Goal: Register for event/course

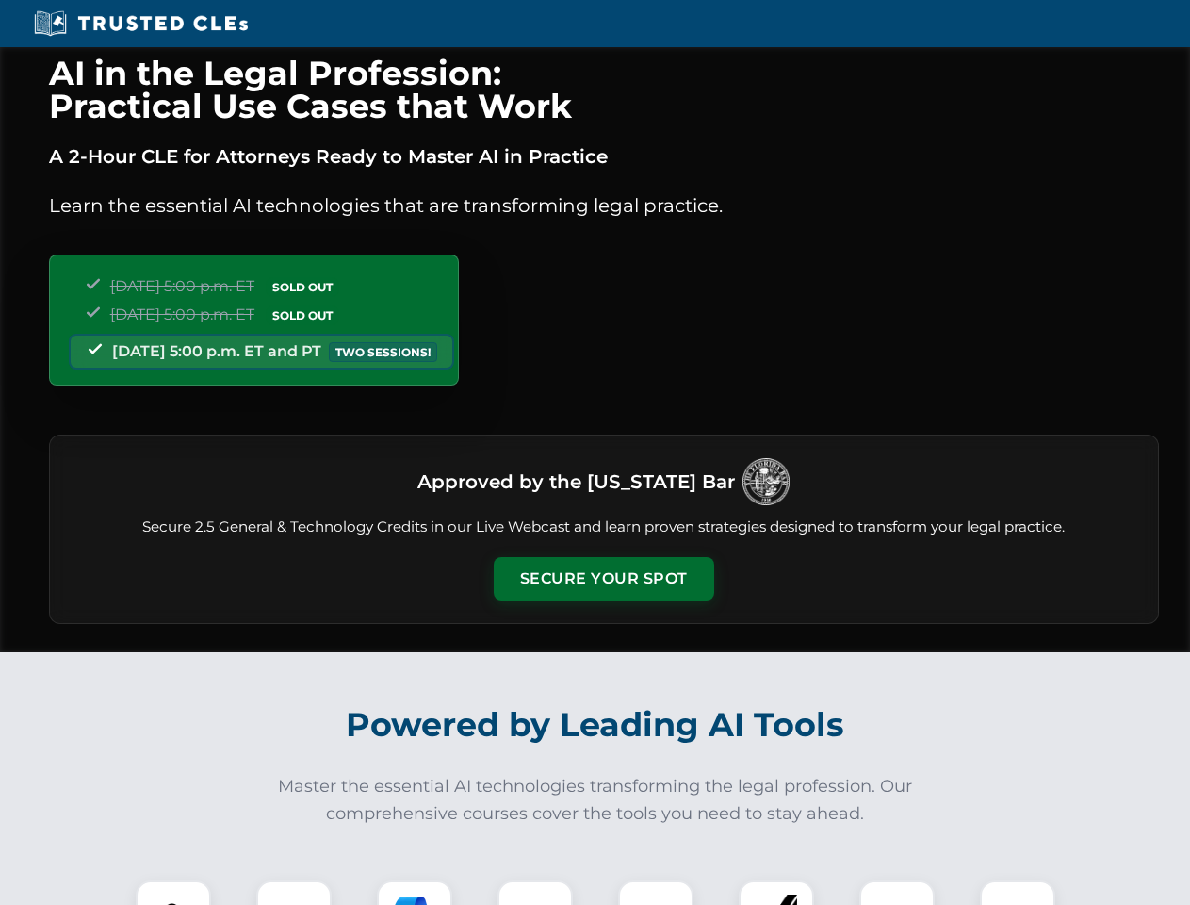
click at [603, 579] on button "Secure Your Spot" at bounding box center [604, 578] width 221 height 43
click at [173, 892] on img at bounding box center [173, 918] width 55 height 55
click at [294, 892] on div at bounding box center [293, 917] width 75 height 75
